Goal: Understand process/instructions: Learn how to perform a task or action

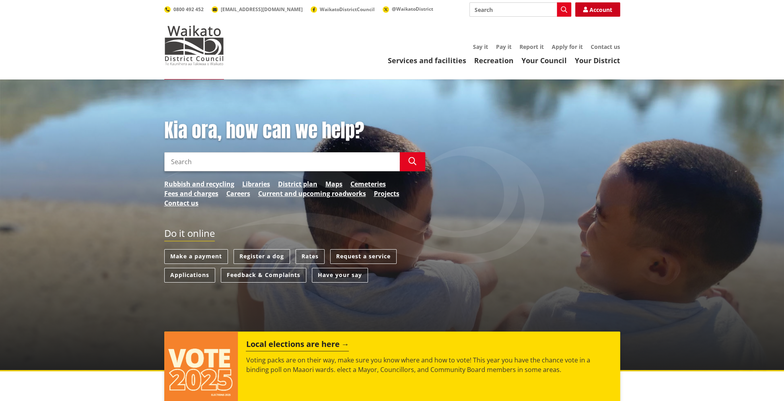
click at [591, 10] on link "Account" at bounding box center [597, 9] width 45 height 14
click at [201, 275] on link "Applications" at bounding box center [189, 275] width 51 height 15
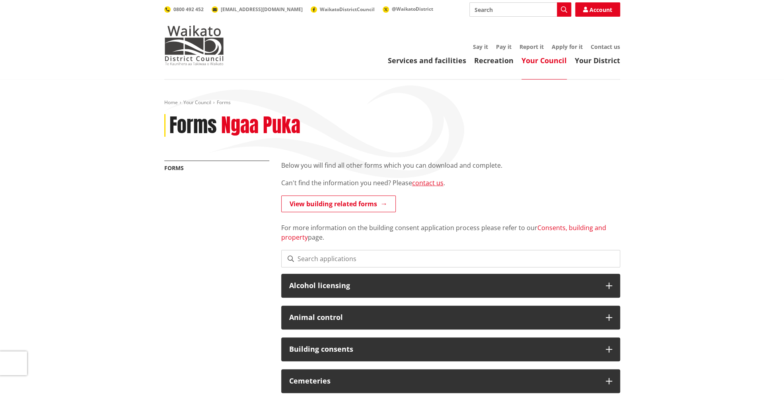
click at [547, 228] on link "Consents, building and property" at bounding box center [443, 233] width 325 height 18
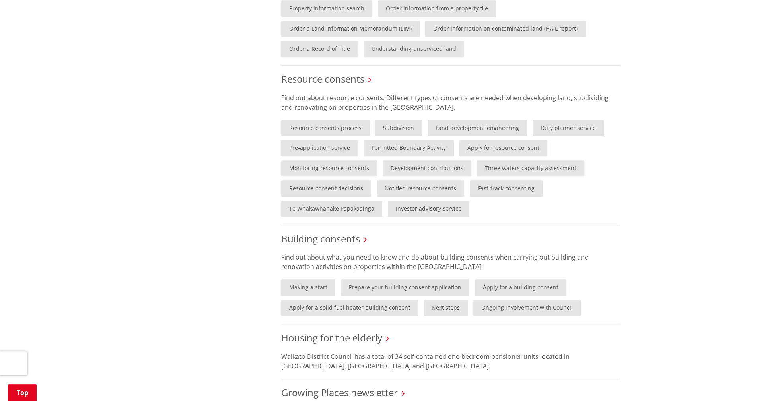
scroll to position [438, 0]
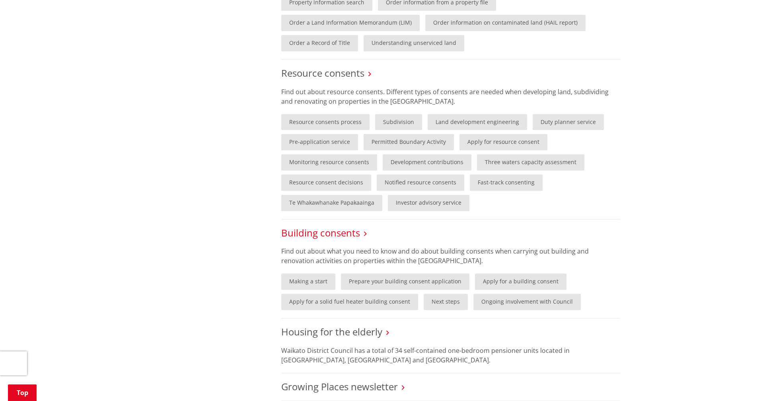
click at [338, 235] on link "Building consents" at bounding box center [320, 232] width 79 height 13
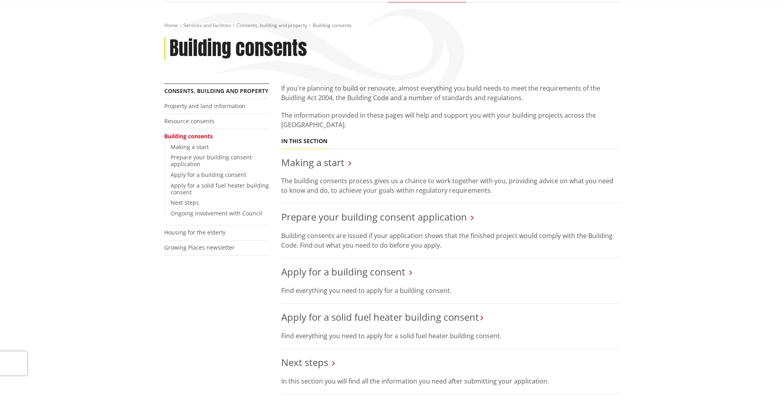
scroll to position [80, 0]
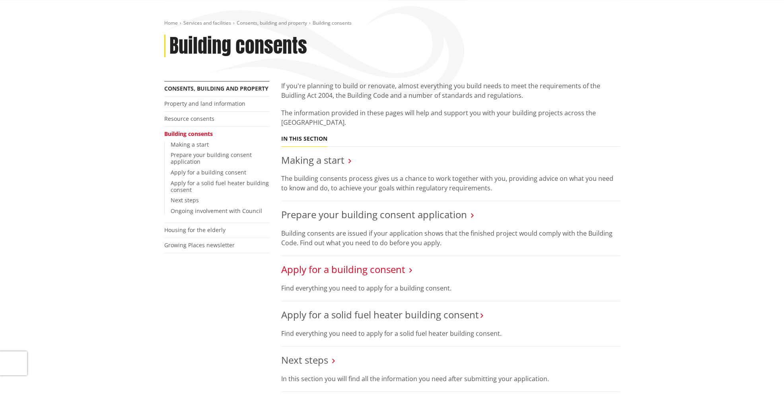
click at [383, 272] on link "Apply for a building consent" at bounding box center [343, 269] width 124 height 13
